Goal: Entertainment & Leisure: Consume media (video, audio)

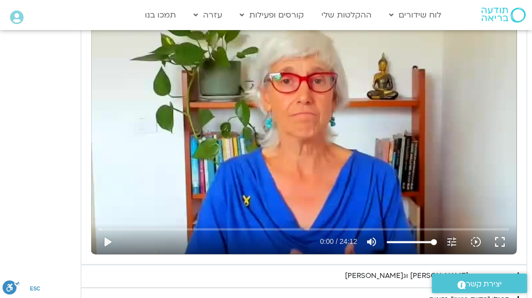
scroll to position [663, 0]
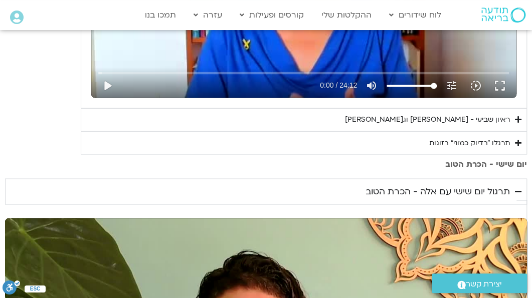
click at [519, 119] on icon "Accordion. Open links with Enter or Space, close with Escape, and navigate with…" at bounding box center [518, 120] width 7 height 8
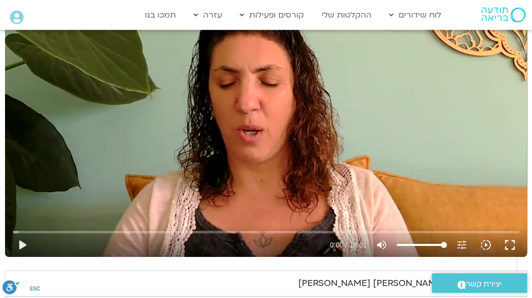
scroll to position [1236, 0]
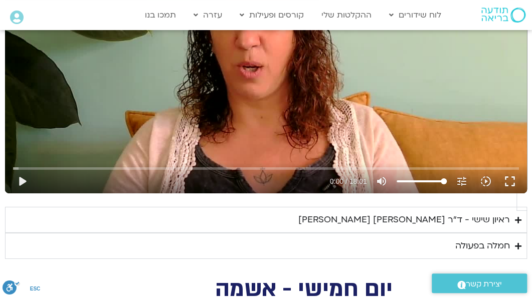
click at [519, 216] on icon "Accordion. Open links with Enter or Space, close with Escape, and navigate with…" at bounding box center [518, 220] width 7 height 8
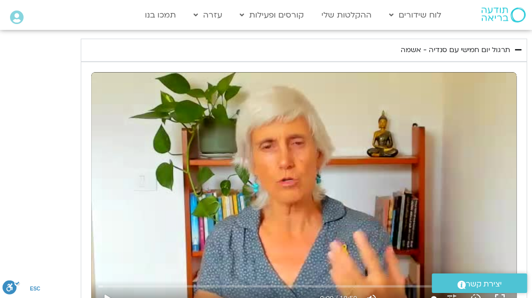
scroll to position [1861, 0]
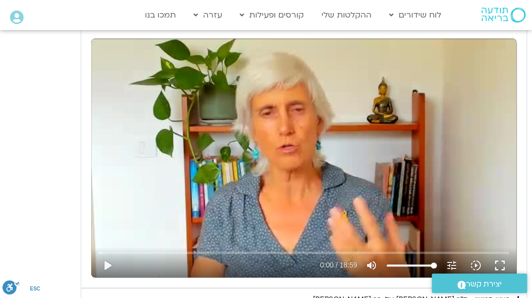
click at [517, 296] on icon "Accordion. Open links with Enter or Space, close with Escape, and navigate with…" at bounding box center [518, 300] width 7 height 8
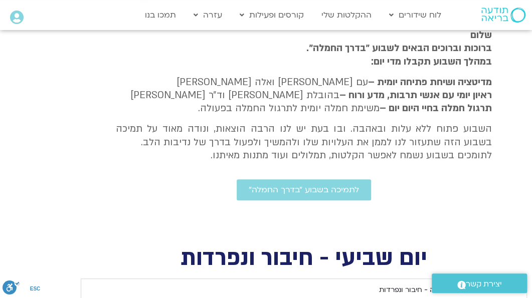
scroll to position [298, 0]
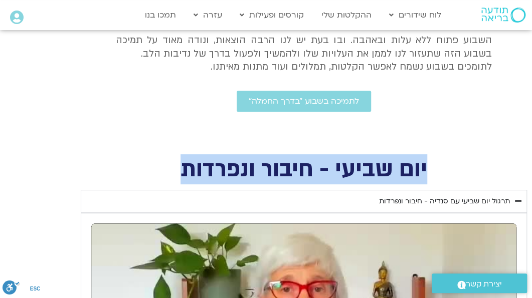
drag, startPoint x: 433, startPoint y: 161, endPoint x: 179, endPoint y: 165, distance: 253.6
click at [179, 165] on h2 "יום שביעי - חיבור ונפרדות" at bounding box center [304, 169] width 446 height 21
copy h2 "יום שביעי - חיבור ונפרדות"
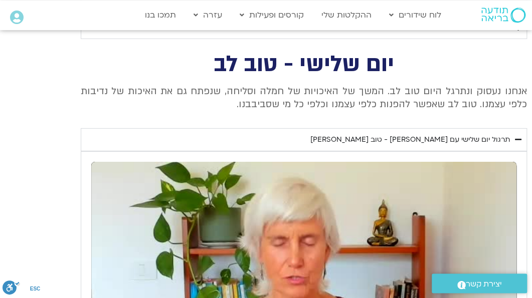
scroll to position [2851, 0]
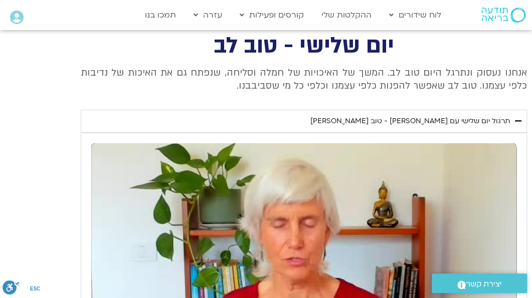
type input "368.789333"
